Goal: Communication & Community: Answer question/provide support

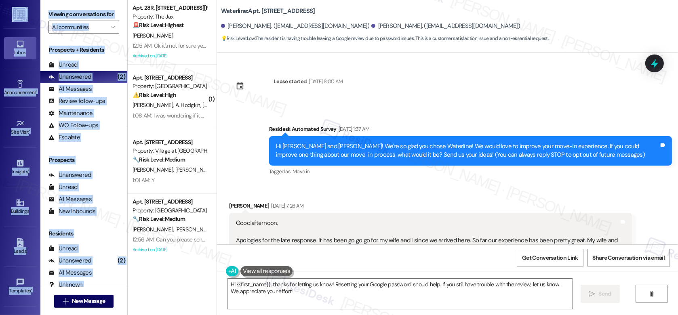
scroll to position [1448, 0]
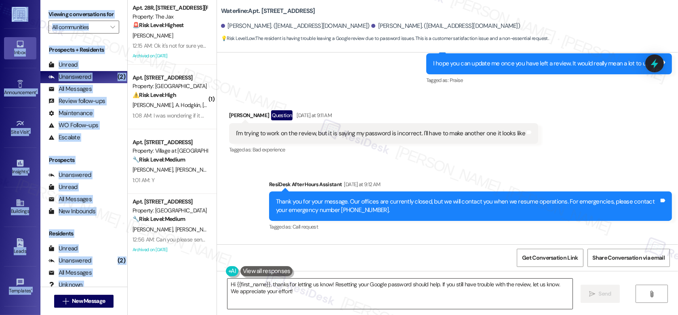
click at [281, 290] on textarea "Hi {{first_name}}, thanks for letting us know! Resetting your Google password s…" at bounding box center [400, 294] width 345 height 30
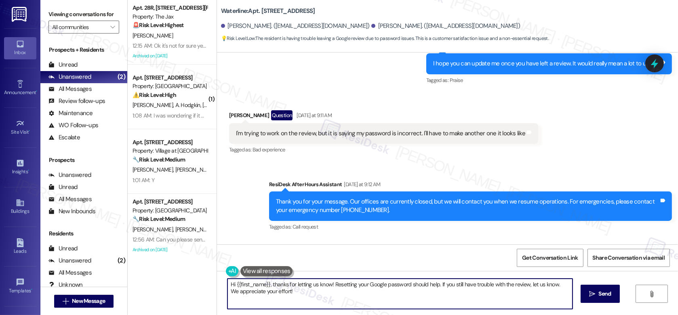
click at [281, 290] on textarea "Hi {{first_name}}, thanks for letting us know! Resetting your Google password s…" at bounding box center [400, 294] width 345 height 30
paste textarea "WO# 12896114 - Gabage Disposal"
type textarea "WO# 12896114 - Gabage Disposal"
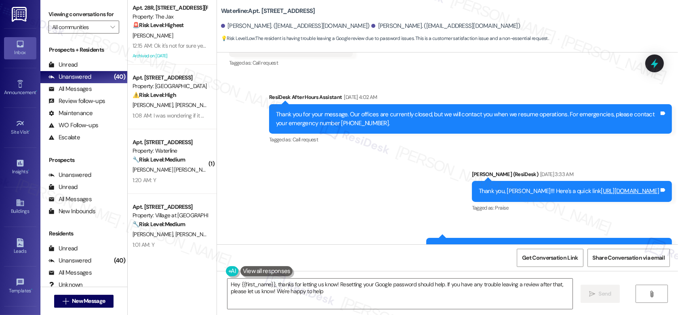
type textarea "Hey {{first_name}}, thanks for letting us know! Resetting your Google password …"
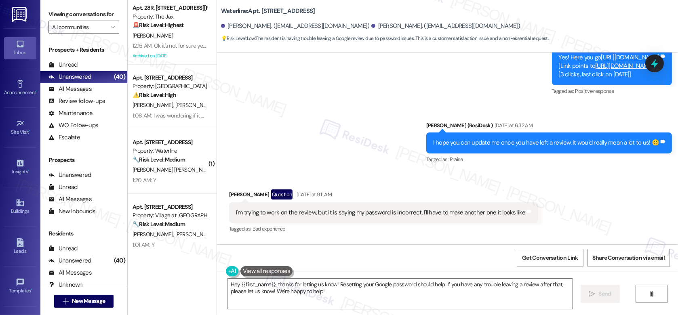
scroll to position [1371, 0]
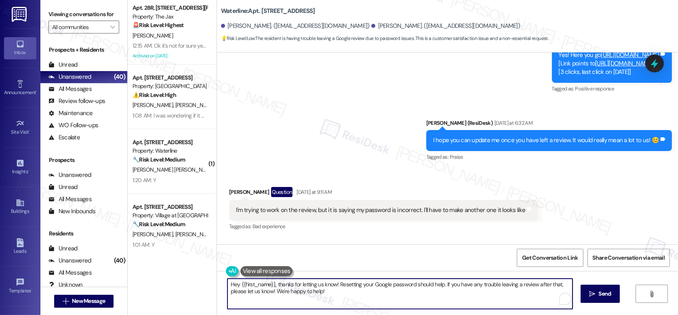
click at [353, 289] on textarea "Hey {{first_name}}, thanks for letting us know! Resetting your Google password …" at bounding box center [400, 294] width 345 height 30
click at [348, 288] on textarea "Hey {{first_name}}, thanks for letting us know! Resetting your Google password …" at bounding box center [400, 294] width 345 height 30
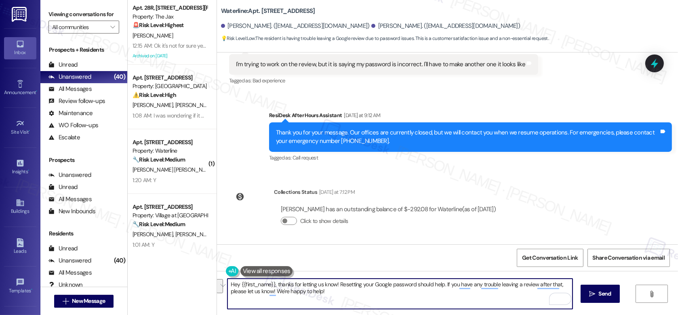
scroll to position [1555, 0]
